Goal: Task Accomplishment & Management: Use online tool/utility

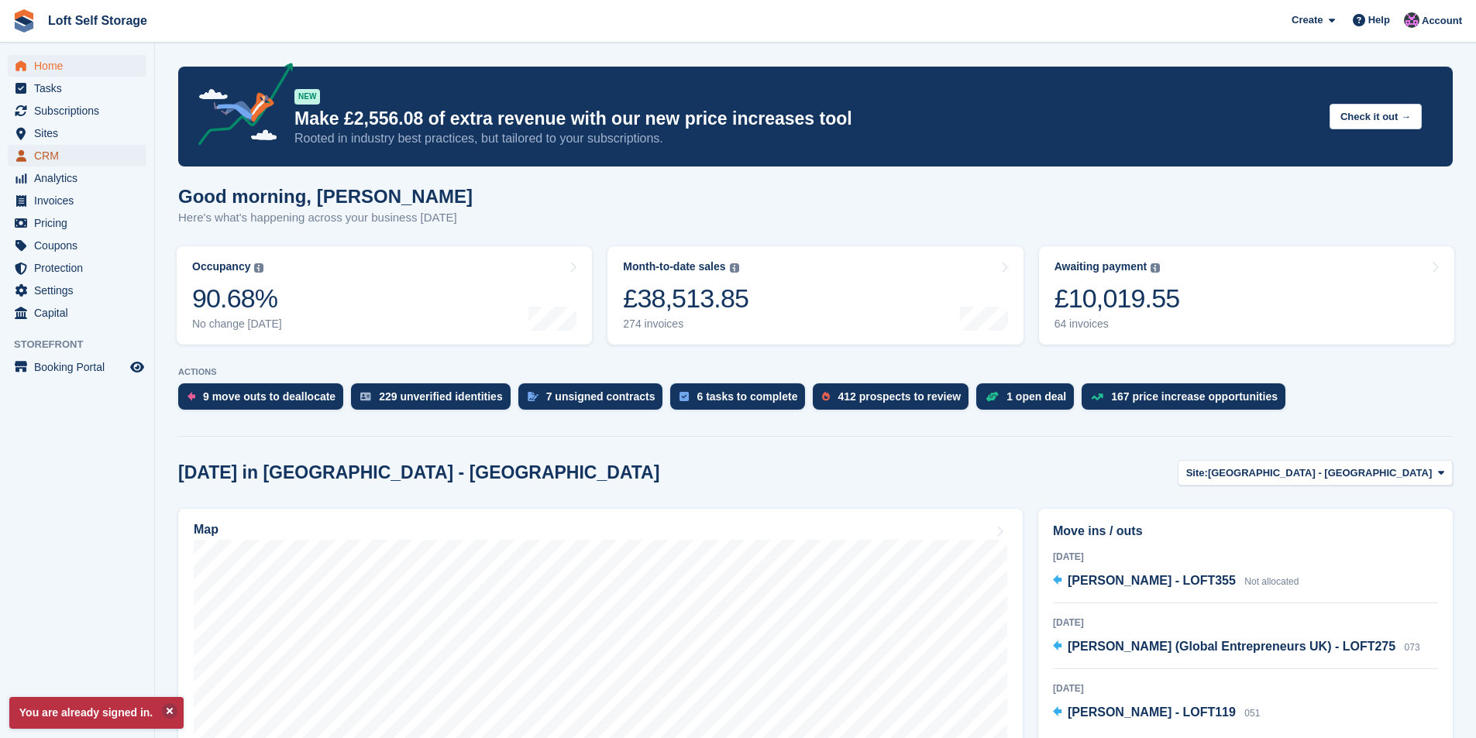
click at [53, 157] on span "CRM" at bounding box center [80, 156] width 93 height 22
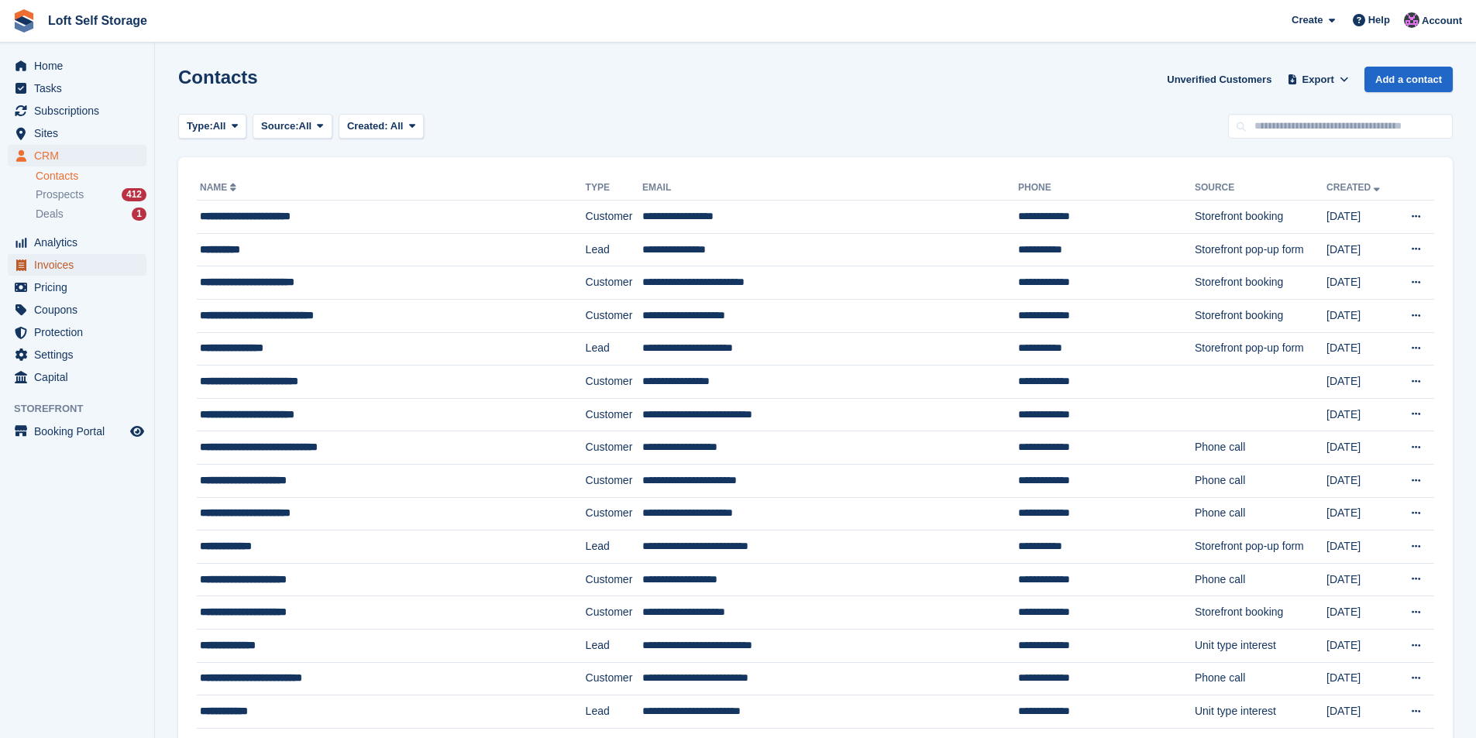
click at [40, 271] on span "Invoices" at bounding box center [80, 265] width 93 height 22
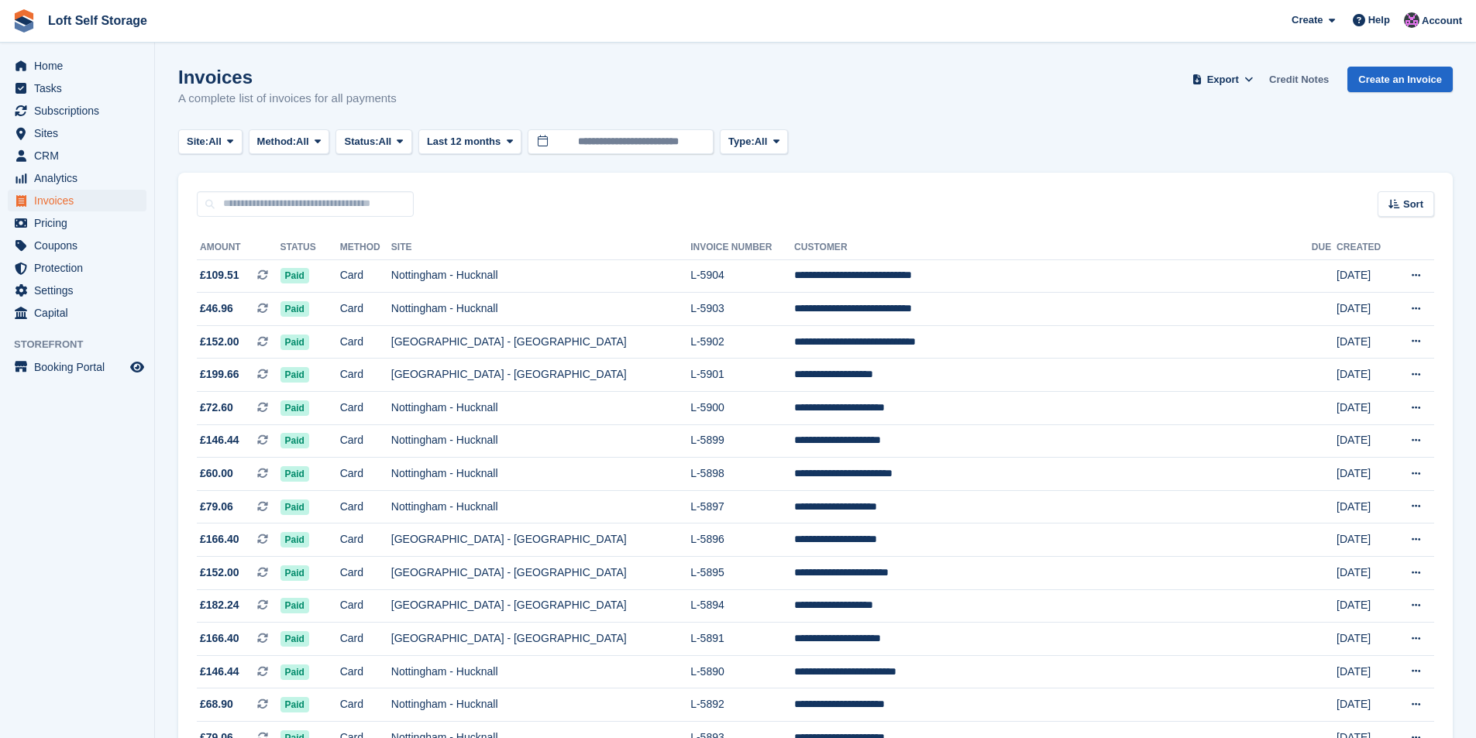
click at [1278, 88] on link "Credit Notes" at bounding box center [1299, 80] width 72 height 26
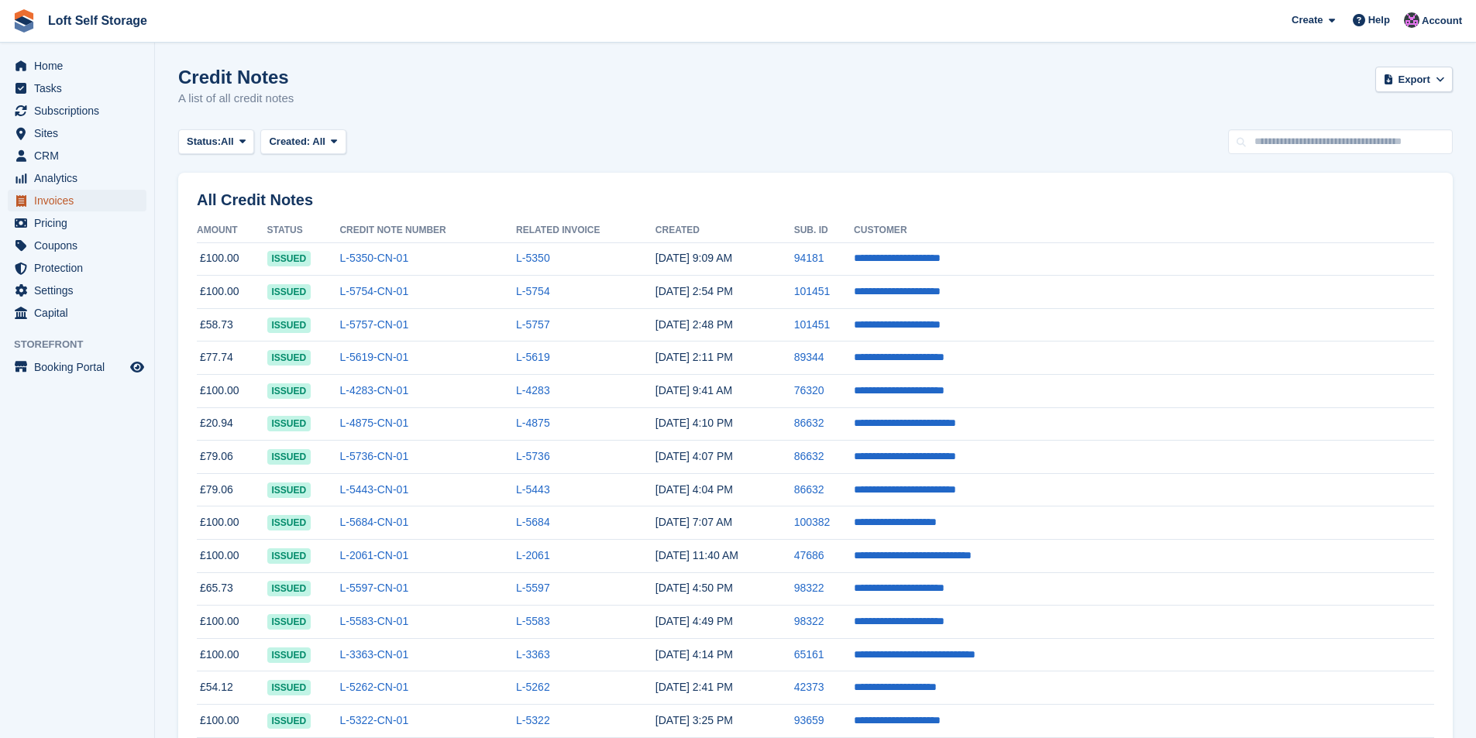
click at [46, 207] on span "Invoices" at bounding box center [80, 201] width 93 height 22
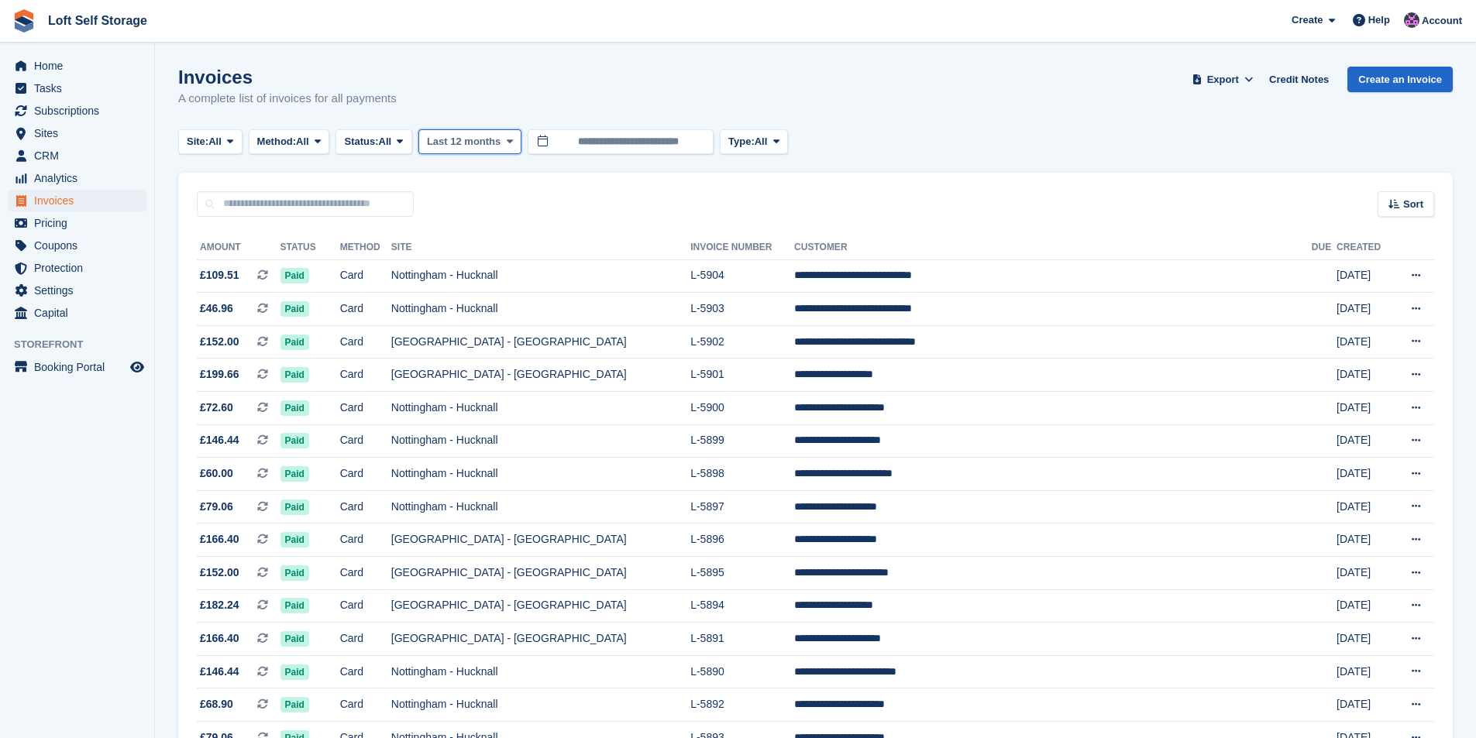
click at [468, 140] on span "Last 12 months" at bounding box center [464, 141] width 74 height 15
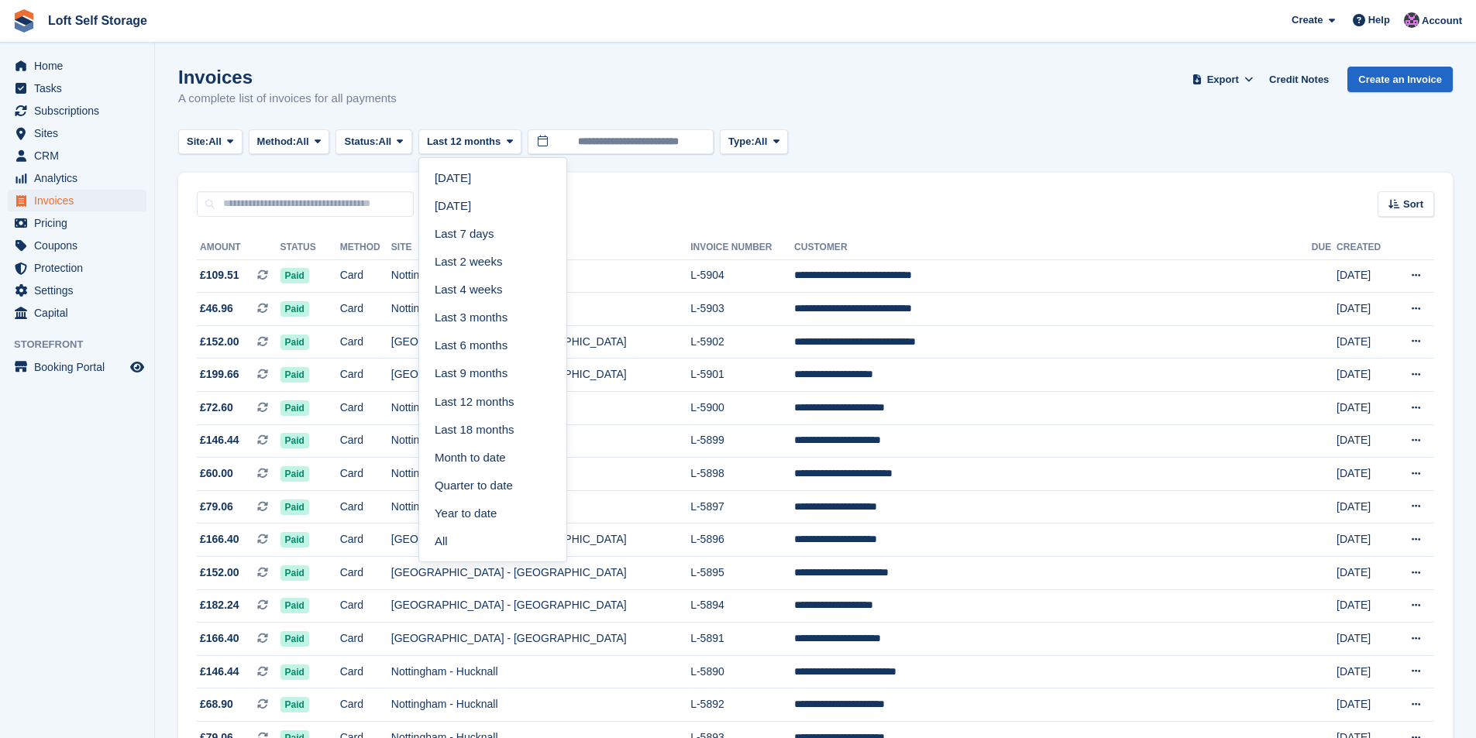
click at [470, 225] on link "Last 7 days" at bounding box center [492, 234] width 135 height 28
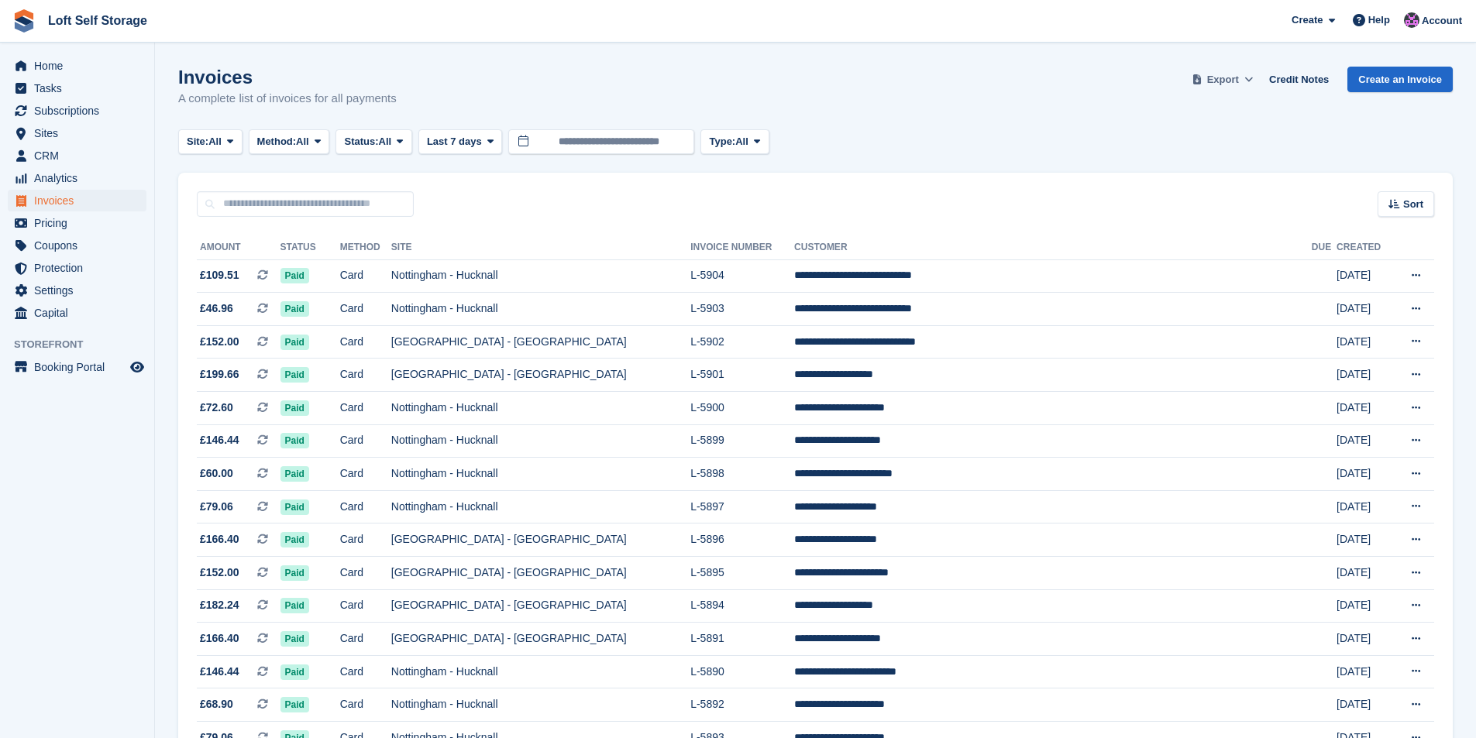
click at [1225, 79] on span "Export" at bounding box center [1223, 79] width 32 height 15
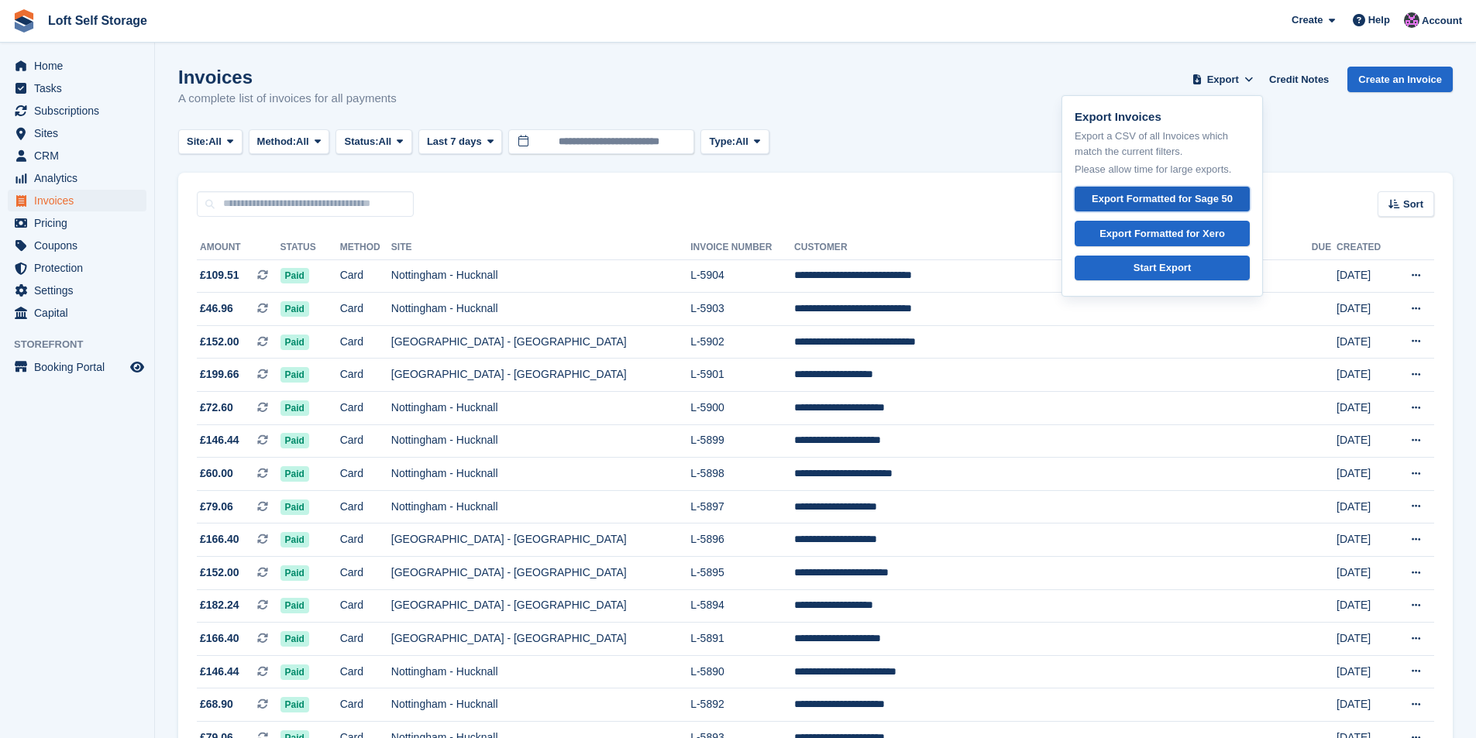
click at [1166, 195] on div "Export Formatted for Sage 50" at bounding box center [1162, 198] width 141 height 15
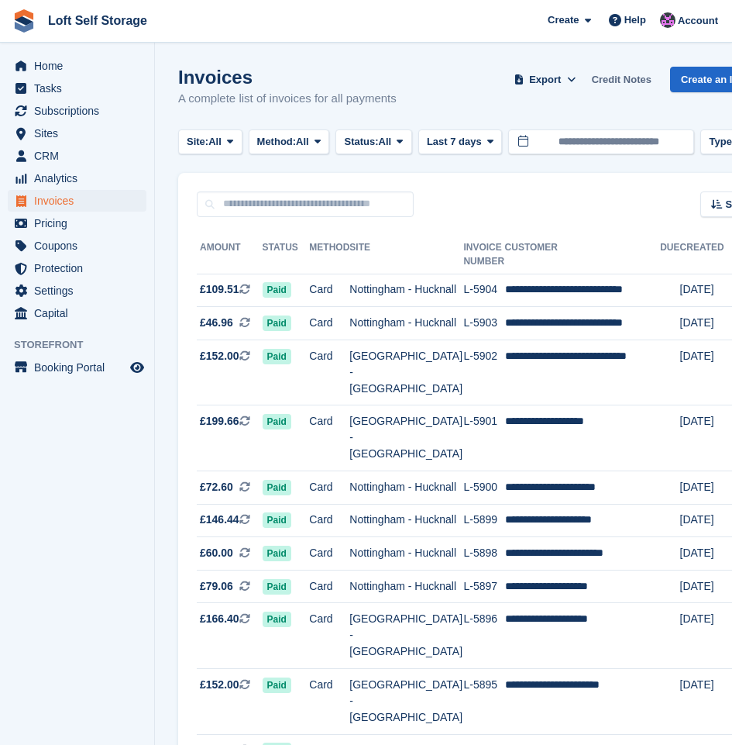
click at [614, 81] on link "Credit Notes" at bounding box center [622, 80] width 72 height 26
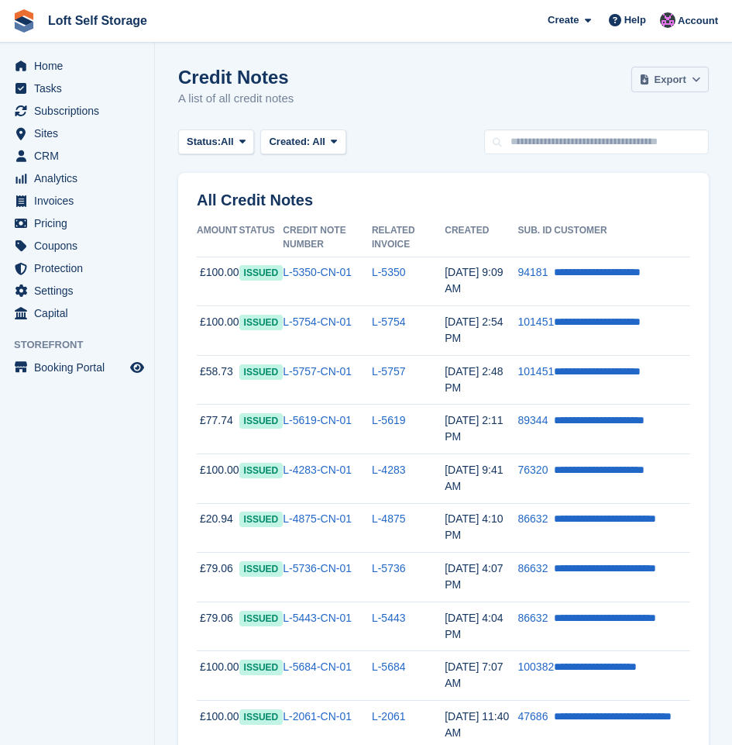
click at [652, 81] on span at bounding box center [644, 79] width 15 height 15
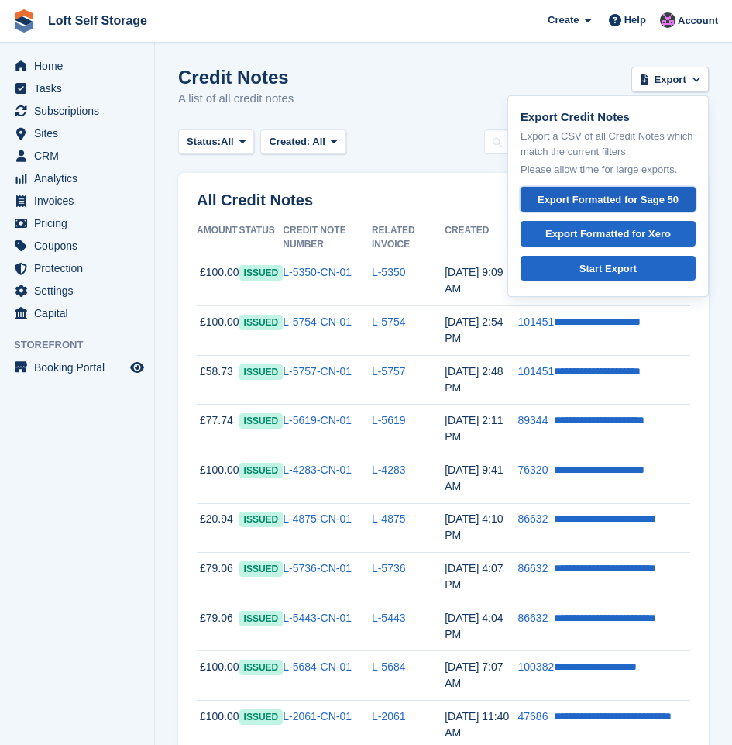
click at [626, 195] on div "Export Formatted for Sage 50" at bounding box center [608, 199] width 149 height 15
click at [392, 85] on div "Credit Notes A list of all credit notes Export Export Credit Notes Export a CSV…" at bounding box center [443, 97] width 531 height 60
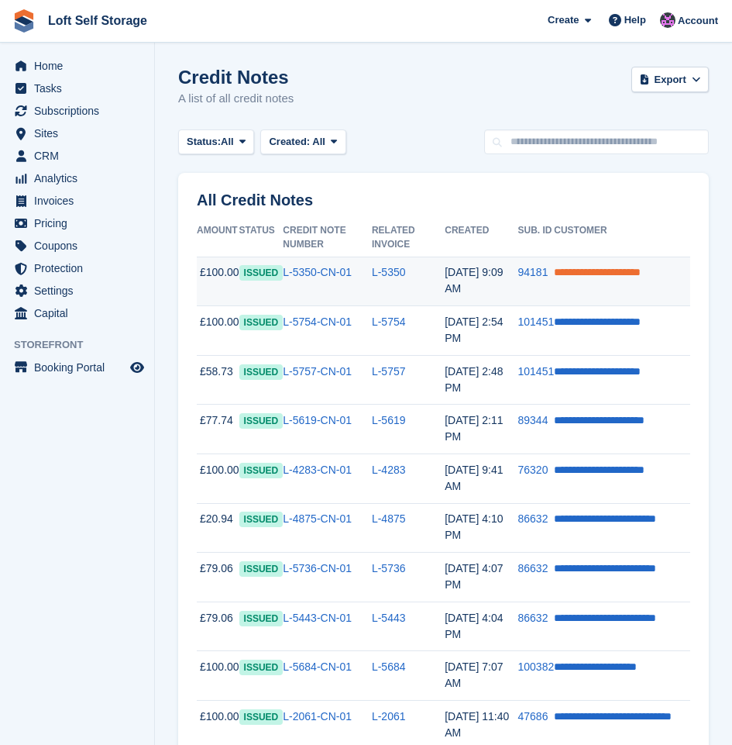
click at [582, 277] on link "**********" at bounding box center [597, 272] width 87 height 11
